Goal: Find contact information: Find contact information

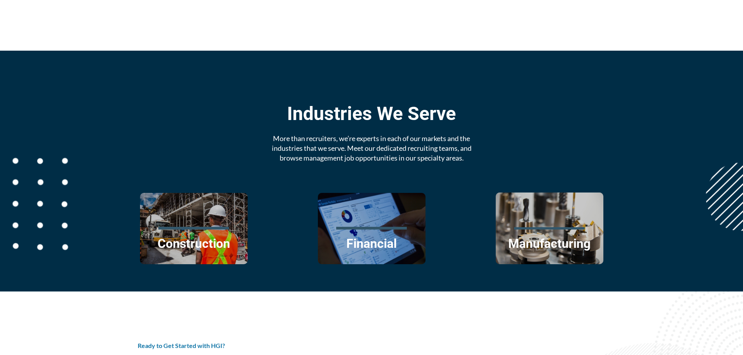
scroll to position [1261, 0]
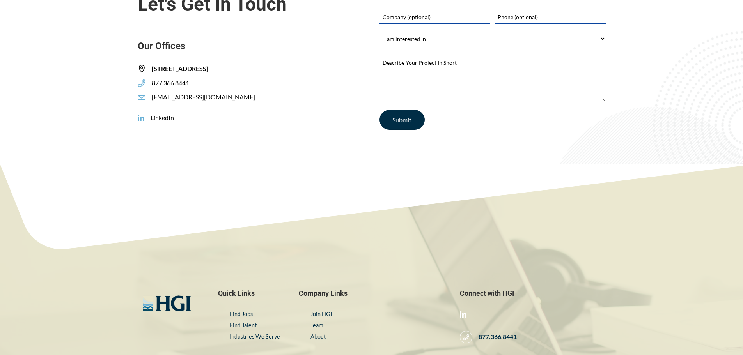
drag, startPoint x: 151, startPoint y: 68, endPoint x: 314, endPoint y: 69, distance: 162.3
click at [208, 69] on span "305 2ND STREET SE, SUITE 400, CEDAR RAPIDS, IA 52401" at bounding box center [176, 69] width 63 height 8
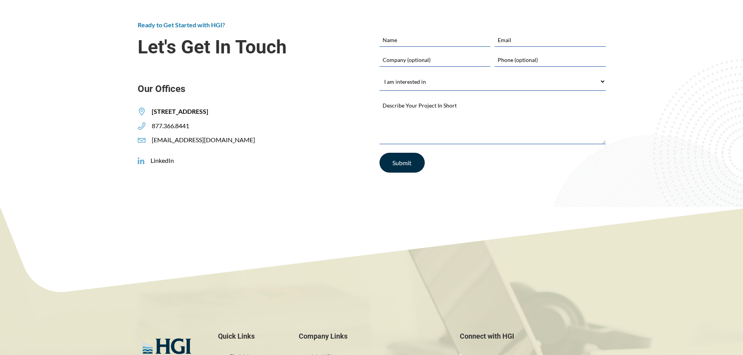
scroll to position [1166, 0]
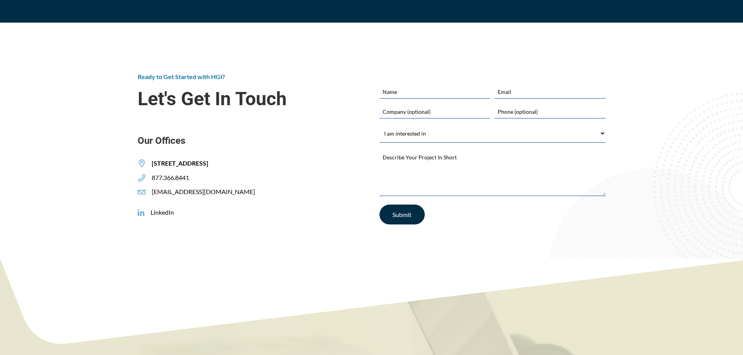
copy span "305 2ND STREET SE, SUITE 400, CEDAR RAPIDS, IA 52401"
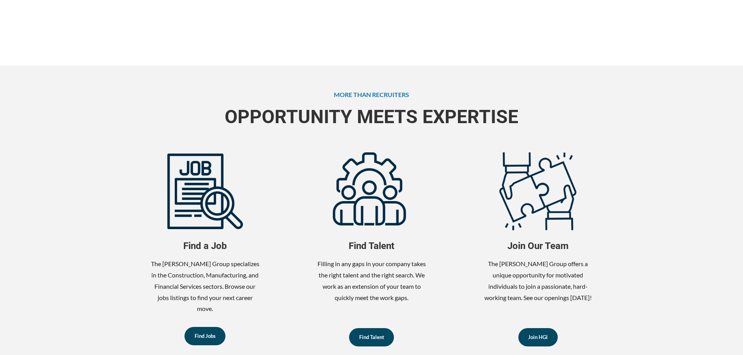
scroll to position [0, 0]
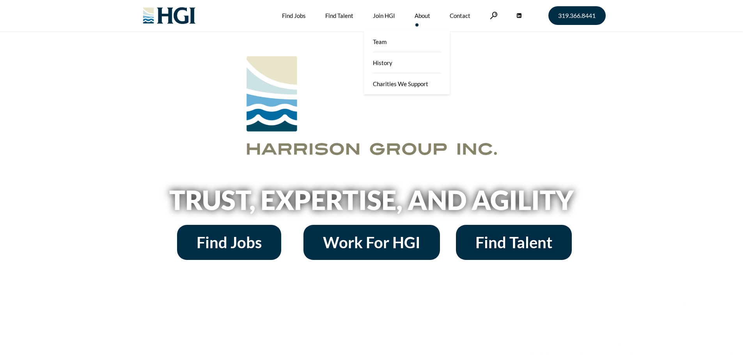
click at [422, 16] on link "About" at bounding box center [423, 15] width 16 height 31
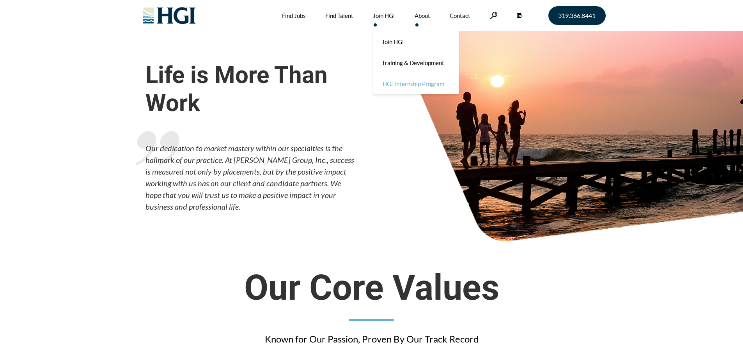
click at [400, 82] on link "HGI Internship Program" at bounding box center [417, 83] width 86 height 21
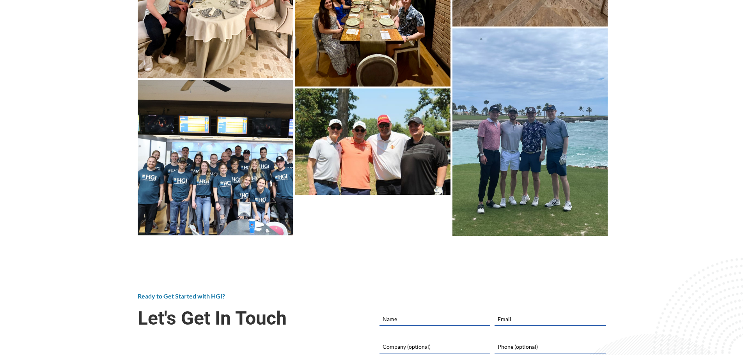
scroll to position [2964, 0]
